Goal: Obtain resource: Obtain resource

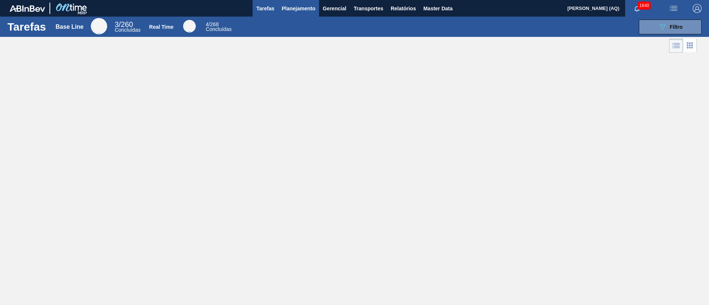
click at [297, 7] on span "Planejamento" at bounding box center [299, 8] width 34 height 9
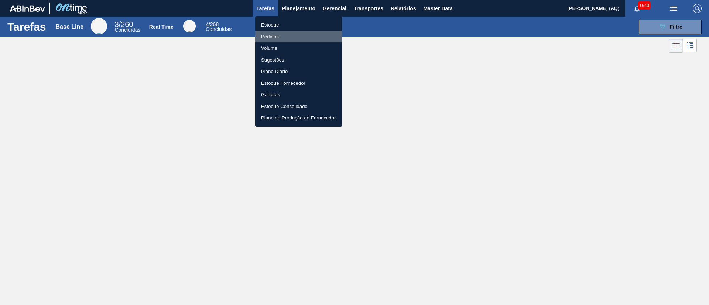
click at [271, 34] on li "Pedidos" at bounding box center [298, 37] width 87 height 12
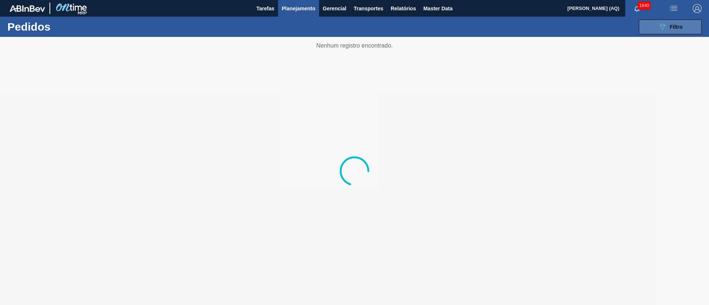
click at [524, 22] on button "089F7B8B-B2A5-4AFE-B5C0-19BA573D28AC Filtro" at bounding box center [669, 27] width 63 height 15
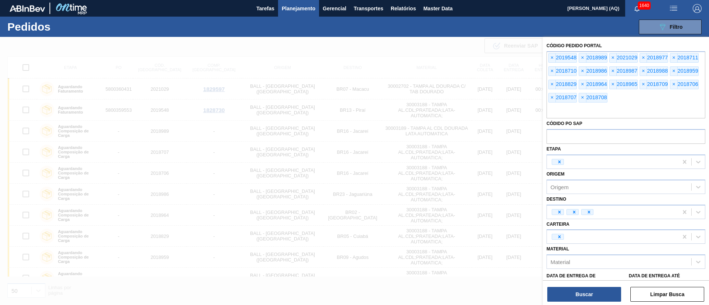
click at [524, 56] on span "×" at bounding box center [551, 58] width 7 height 9
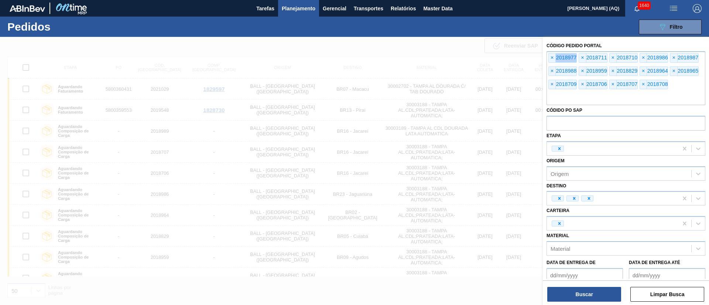
click at [524, 56] on span "×" at bounding box center [551, 58] width 7 height 9
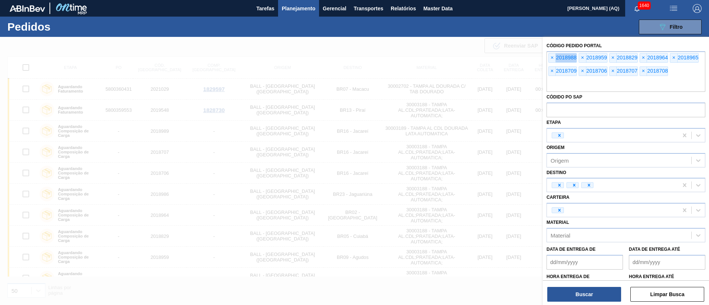
click at [524, 56] on span "×" at bounding box center [551, 58] width 7 height 9
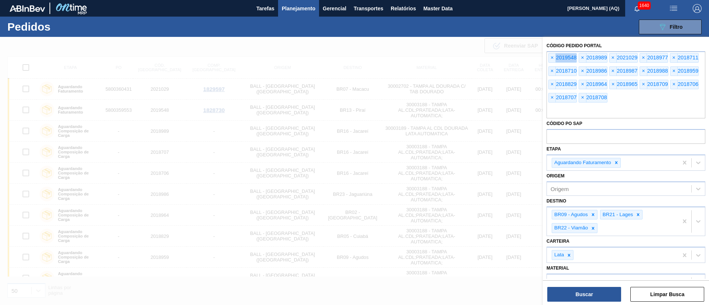
click at [524, 56] on span "×" at bounding box center [551, 58] width 7 height 9
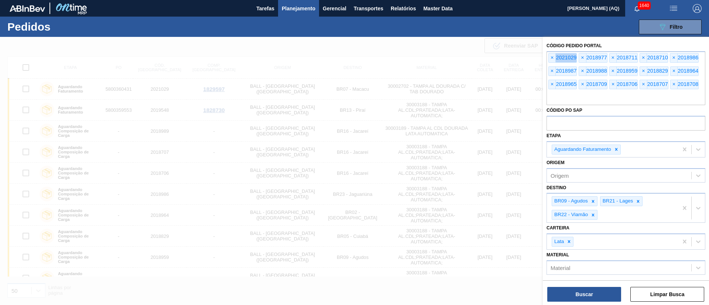
click at [524, 56] on span "×" at bounding box center [551, 58] width 7 height 9
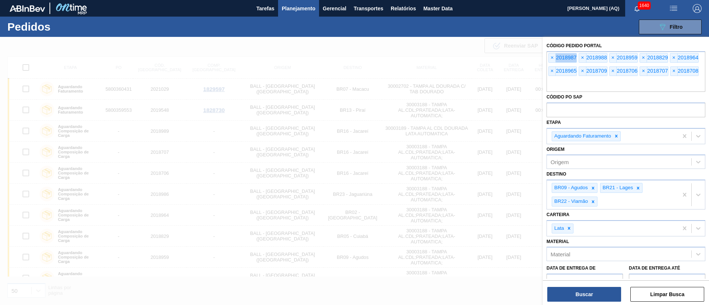
click at [524, 56] on span "×" at bounding box center [551, 58] width 7 height 9
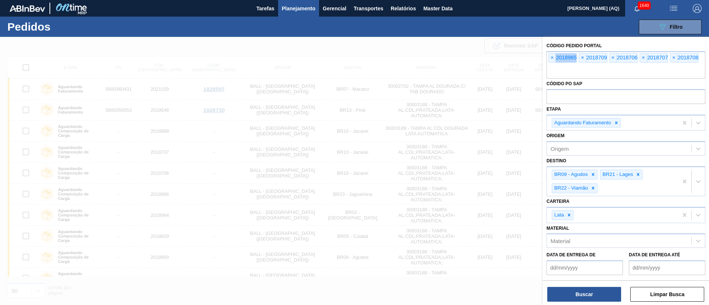
click at [524, 56] on span "×" at bounding box center [551, 58] width 7 height 9
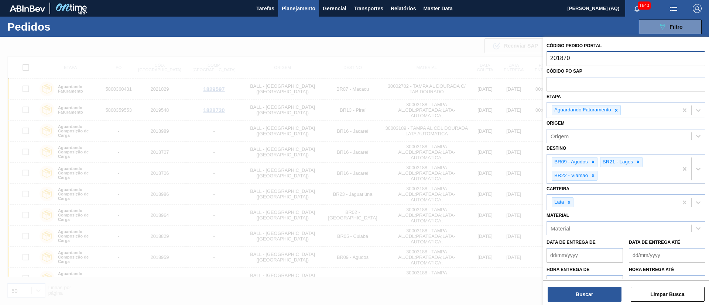
type input "2018707"
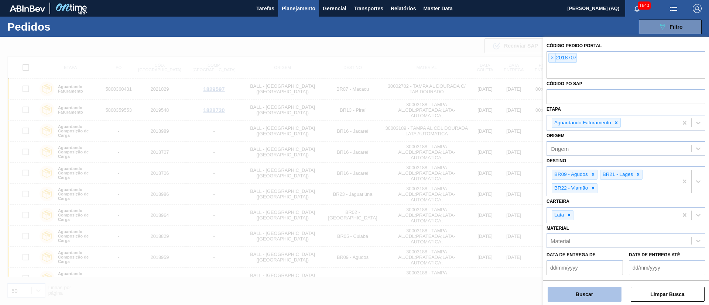
click at [524, 225] on button "Buscar" at bounding box center [584, 294] width 74 height 15
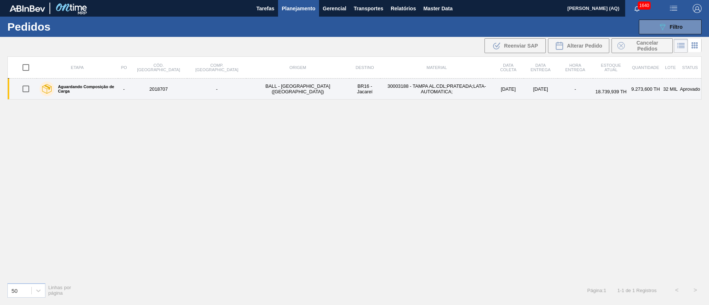
click at [407, 87] on td "30003188 - TAMPA AL.CDL;PRATEADA;LATA-AUTOMATICA;" at bounding box center [436, 89] width 113 height 21
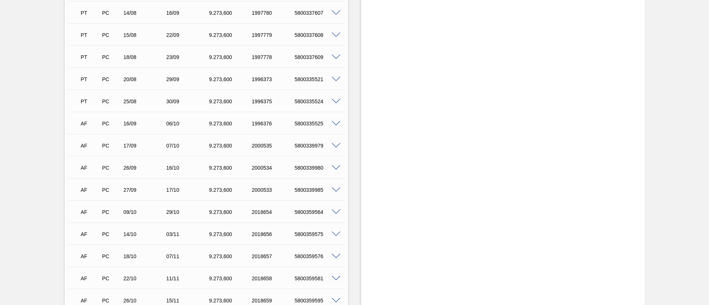
scroll to position [332, 0]
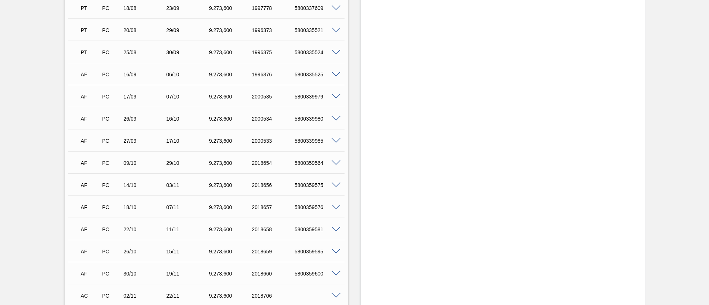
drag, startPoint x: 370, startPoint y: 230, endPoint x: 400, endPoint y: 258, distance: 40.7
click at [400, 225] on div "Estoque De [DATE] Até [DATE] Filtro 04/09 Projeção de Estoque 11,812.615 [DOMAI…" at bounding box center [502, 113] width 283 height 817
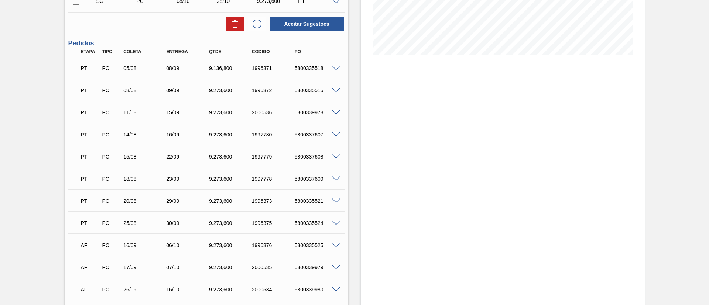
scroll to position [0, 0]
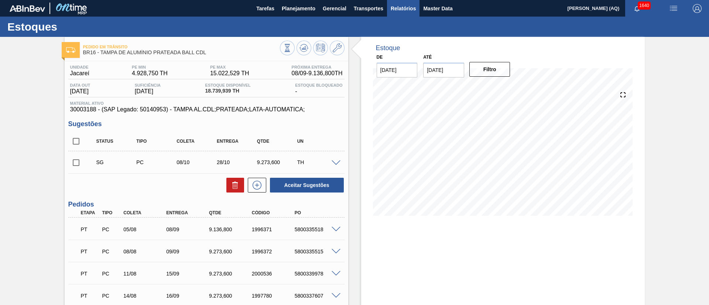
click at [404, 7] on span "Relatórios" at bounding box center [402, 8] width 25 height 9
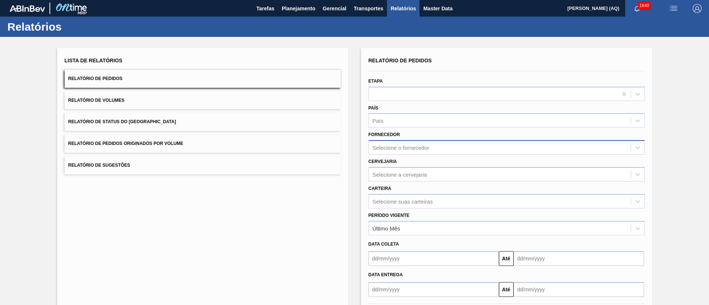
click at [396, 148] on div "Selecione o fornecedor" at bounding box center [400, 148] width 57 height 6
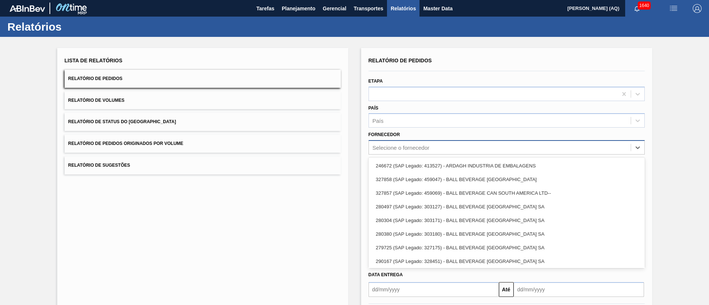
click at [396, 148] on div "Selecione o fornecedor" at bounding box center [400, 148] width 57 height 6
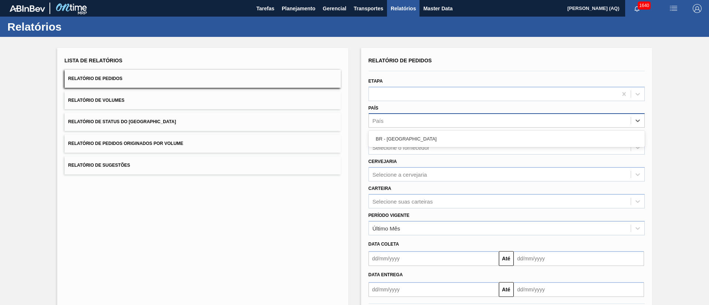
click at [396, 121] on div "País" at bounding box center [500, 121] width 262 height 11
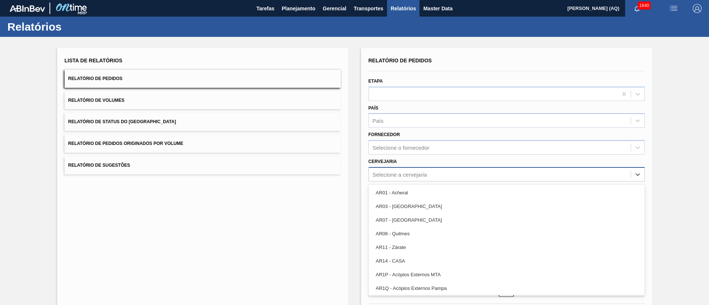
click at [397, 180] on div "Selecione a cervejaria" at bounding box center [506, 174] width 276 height 14
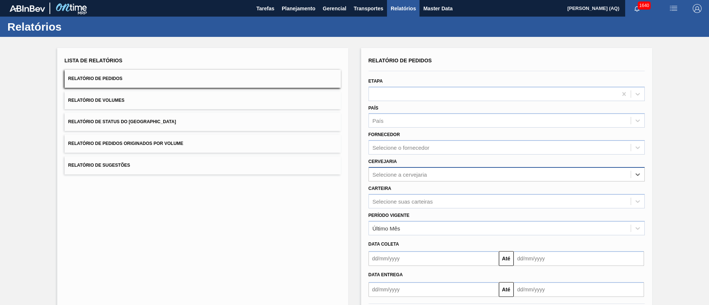
click at [397, 177] on div "Selecione a cervejaria" at bounding box center [399, 174] width 55 height 6
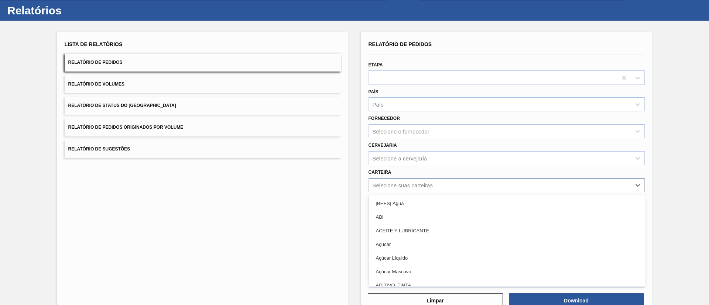
click at [400, 192] on div "option [BEES] Água focused, 1 of 101. 101 results available. Use Up and Down to…" at bounding box center [506, 185] width 276 height 14
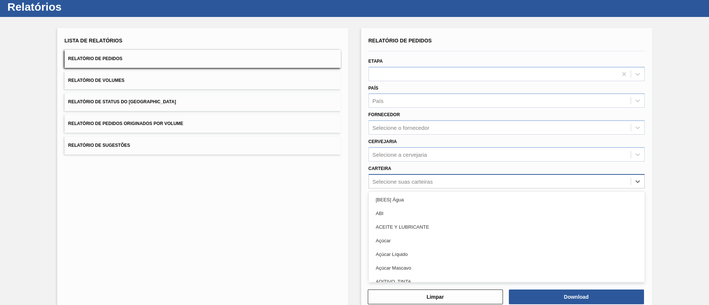
scroll to position [20, 0]
click at [400, 176] on div "Selecione suas carteiras" at bounding box center [500, 181] width 262 height 11
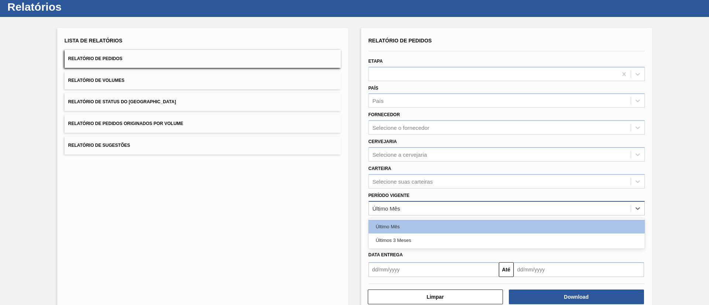
click at [399, 207] on div "Último Mês" at bounding box center [386, 208] width 28 height 6
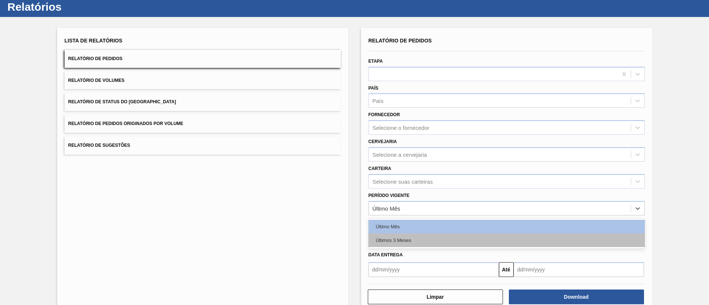
click at [394, 225] on div "Últimos 3 Meses" at bounding box center [506, 241] width 276 height 14
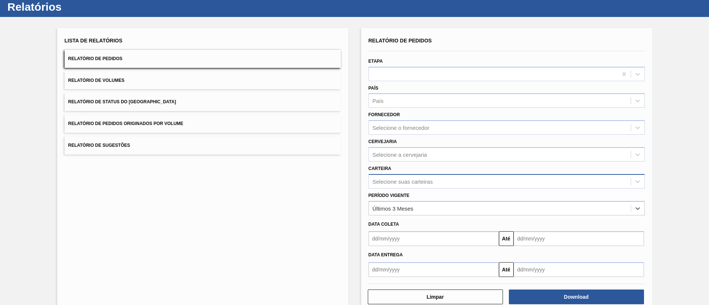
click at [403, 183] on div "Selecione suas carteiras" at bounding box center [402, 181] width 60 height 6
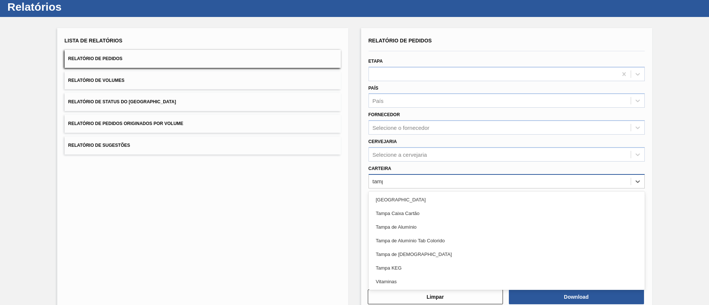
type input "[GEOGRAPHIC_DATA]"
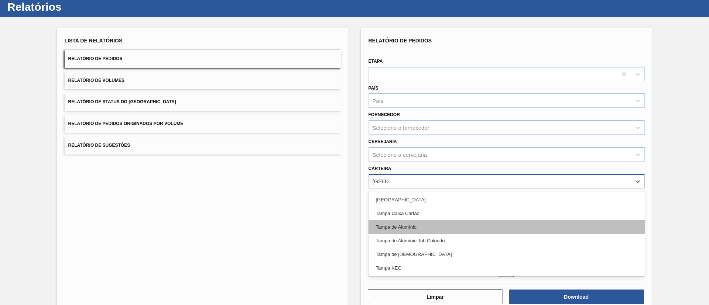
click at [413, 225] on div "Tampa de Alumínio" at bounding box center [506, 227] width 276 height 14
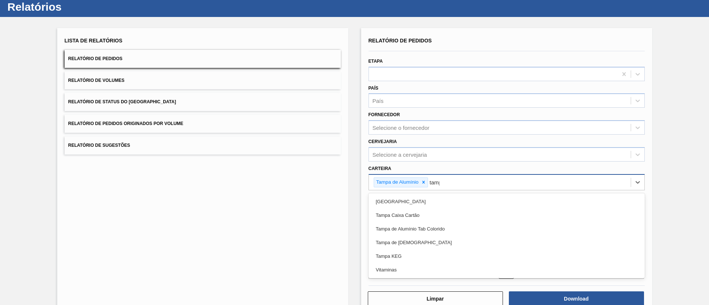
type input "[GEOGRAPHIC_DATA]"
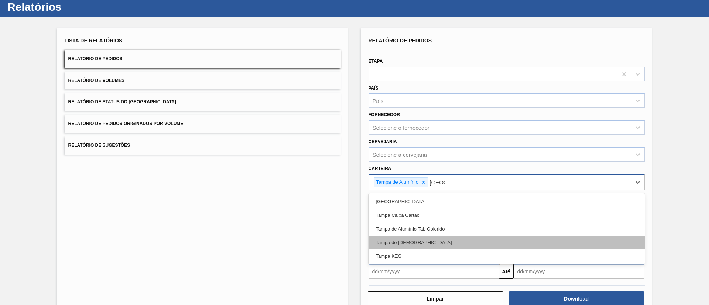
click at [390, 225] on div "Tampa de [DEMOGRAPHIC_DATA]" at bounding box center [506, 243] width 276 height 14
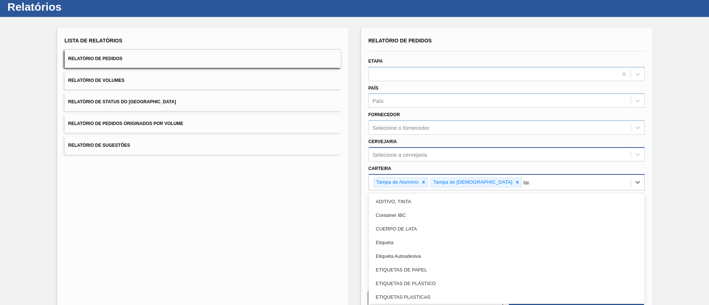
type input "[GEOGRAPHIC_DATA]"
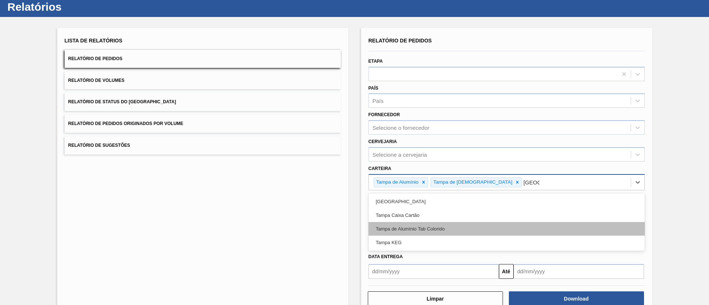
click at [476, 225] on div "Tampa de Alumínio Tab Colorido" at bounding box center [506, 229] width 276 height 14
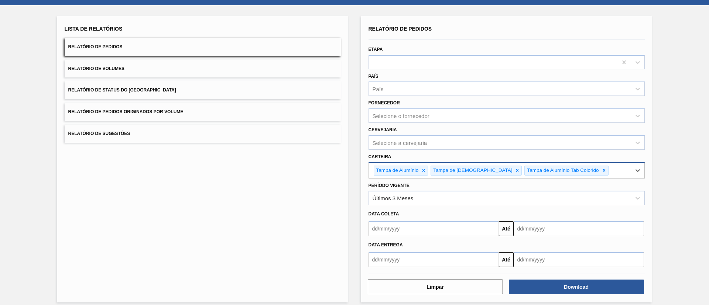
scroll to position [38, 0]
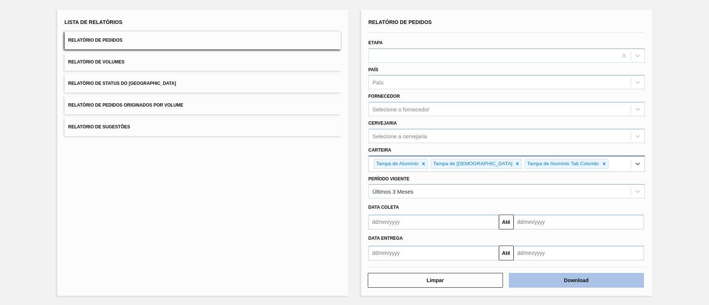
click at [524, 225] on button "Download" at bounding box center [576, 280] width 135 height 15
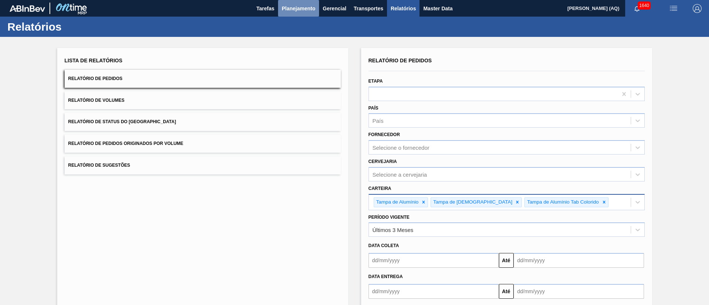
click at [287, 1] on button "Planejamento" at bounding box center [298, 8] width 41 height 17
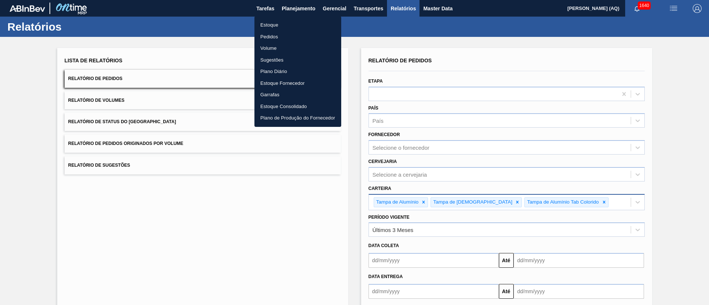
click at [278, 35] on li "Pedidos" at bounding box center [297, 37] width 87 height 12
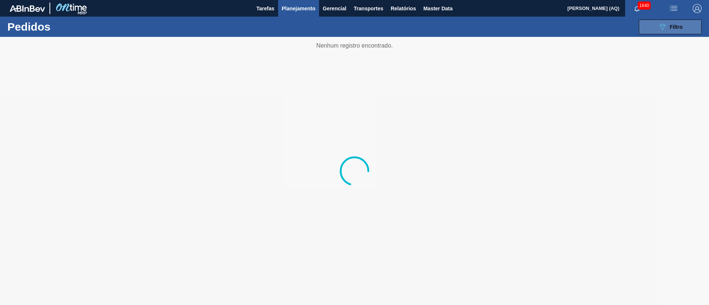
click at [524, 28] on span "Filtro" at bounding box center [675, 27] width 13 height 6
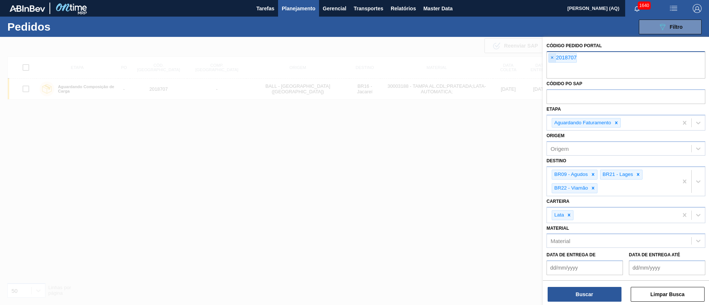
click at [524, 58] on span "×" at bounding box center [551, 58] width 7 height 9
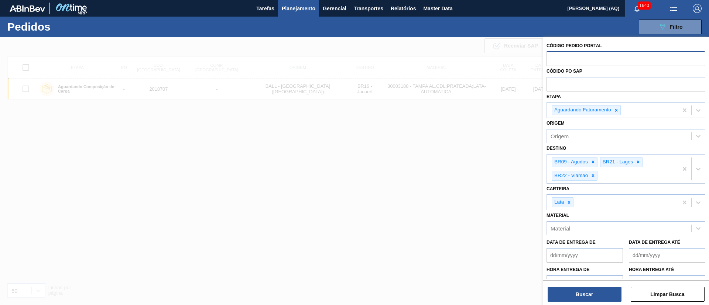
paste input "2018977"
click at [524, 113] on div at bounding box center [616, 110] width 8 height 9
type input "2018977"
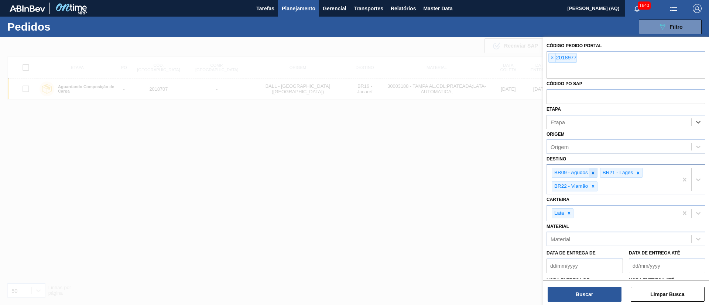
click at [524, 175] on icon at bounding box center [592, 172] width 5 height 5
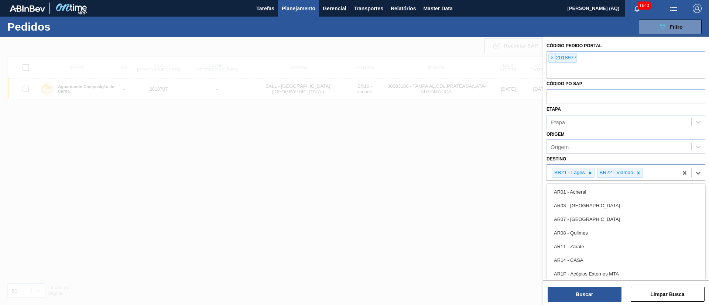
click at [524, 175] on div "BR21 - Lages BR22 - Viamão" at bounding box center [612, 172] width 131 height 15
click at [524, 172] on icon at bounding box center [589, 173] width 3 height 3
click at [524, 172] on div at bounding box center [593, 172] width 8 height 9
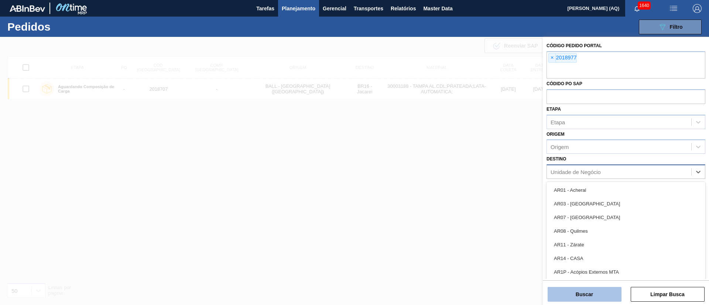
click at [524, 225] on button "Buscar" at bounding box center [584, 294] width 74 height 15
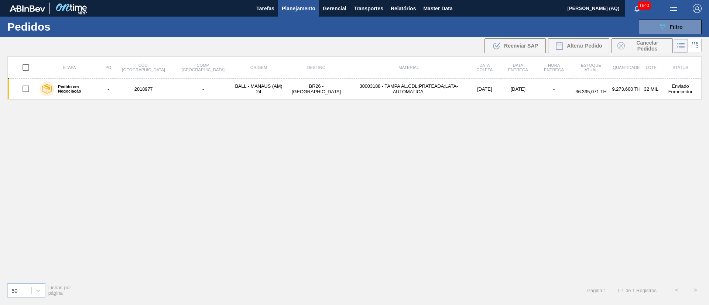
click at [348, 92] on td "30003188 - TAMPA AL.CDL;PRATEADA;LATA-AUTOMATICA;" at bounding box center [408, 89] width 120 height 21
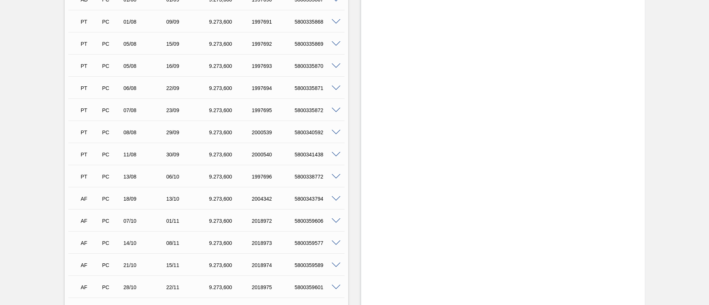
scroll to position [332, 0]
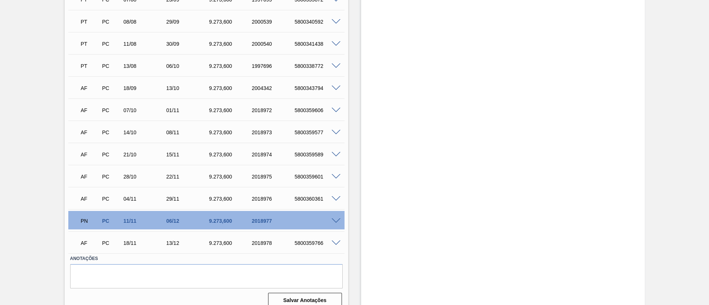
click at [333, 220] on span at bounding box center [335, 221] width 9 height 6
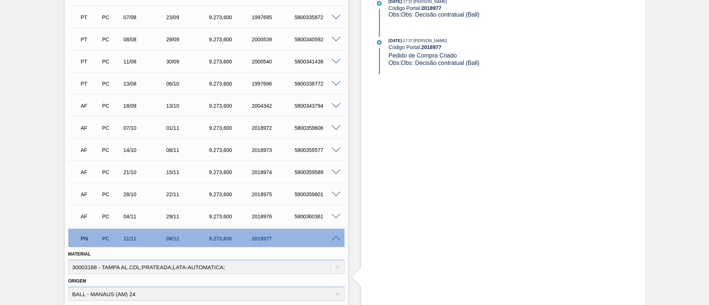
scroll to position [387, 0]
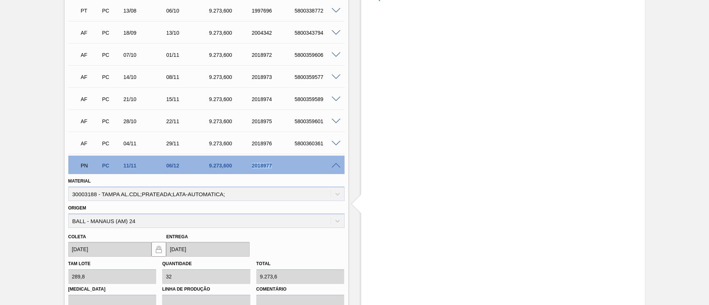
drag, startPoint x: 272, startPoint y: 168, endPoint x: 251, endPoint y: 166, distance: 21.4
click at [251, 166] on div "2018977" at bounding box center [274, 166] width 48 height 6
copy div "2018977"
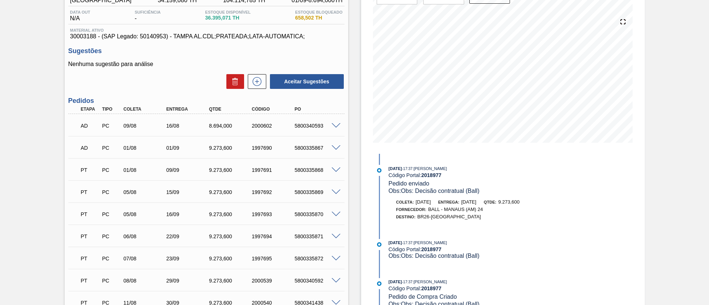
scroll to position [0, 0]
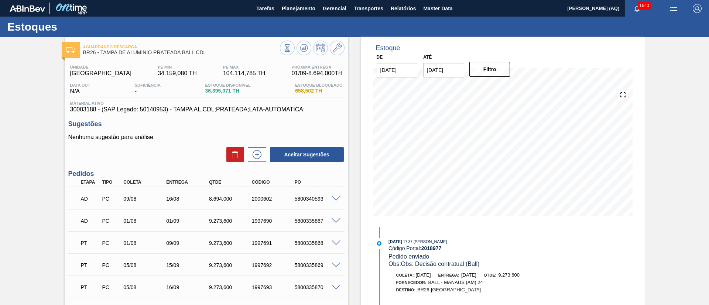
drag, startPoint x: 156, startPoint y: 127, endPoint x: 130, endPoint y: 8, distance: 121.7
click at [156, 127] on h3 "Sugestões" at bounding box center [206, 124] width 276 height 8
